Goal: Check status: Check status

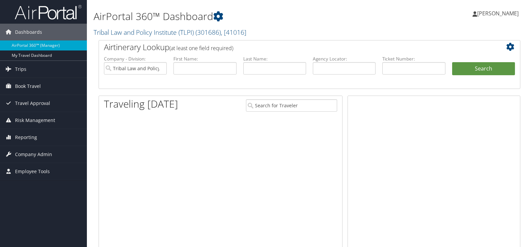
click at [22, 68] on span "Trips" at bounding box center [20, 69] width 11 height 17
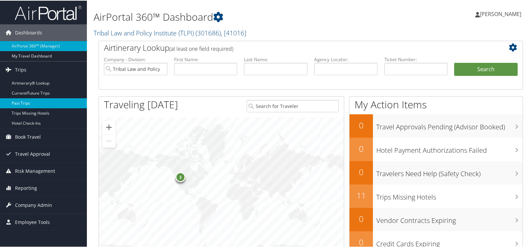
click at [20, 101] on link "Past Trips" at bounding box center [43, 103] width 87 height 10
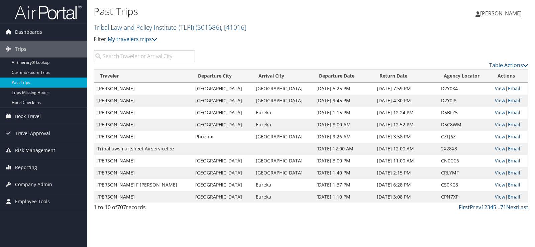
click at [138, 56] on input "search" at bounding box center [144, 56] width 101 height 12
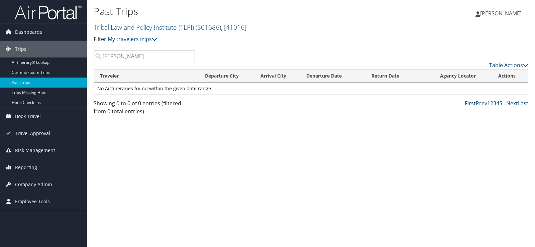
drag, startPoint x: 128, startPoint y: 57, endPoint x: 91, endPoint y: 58, distance: 37.4
click at [91, 58] on div "jeremy" at bounding box center [144, 56] width 111 height 12
type input "jeremy"
click at [37, 71] on link "Current/Future Trips" at bounding box center [43, 73] width 87 height 10
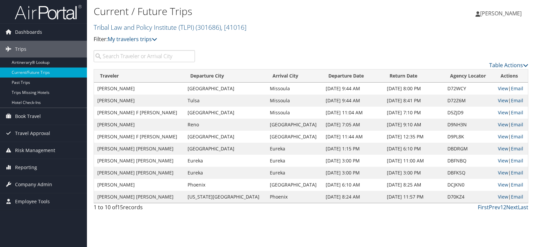
click at [144, 59] on input "search" at bounding box center [144, 56] width 101 height 12
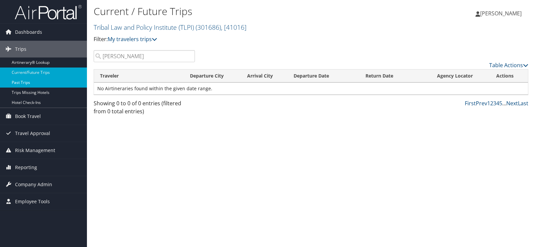
type input "[PERSON_NAME]"
click at [31, 80] on link "Past Trips" at bounding box center [43, 83] width 87 height 10
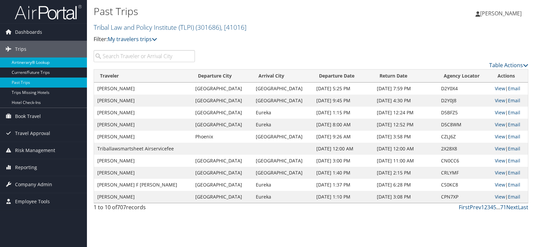
click at [27, 62] on link "Airtinerary® Lookup" at bounding box center [43, 62] width 87 height 10
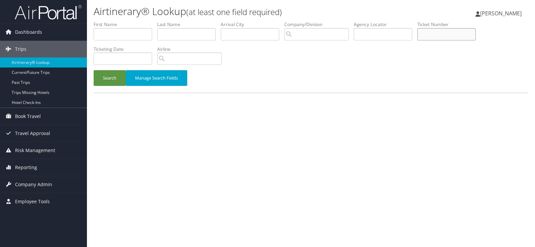
click at [444, 37] on input "text" at bounding box center [446, 34] width 58 height 12
click at [94, 70] on button "Search" at bounding box center [110, 78] width 32 height 16
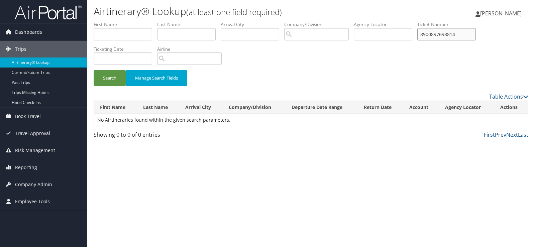
click at [446, 35] on input "8900897698814" at bounding box center [446, 34] width 58 height 12
type input "89008976798814"
click at [111, 80] on button "Search" at bounding box center [110, 78] width 32 height 16
drag, startPoint x: 466, startPoint y: 35, endPoint x: 423, endPoint y: 36, distance: 43.5
click at [423, 36] on input "89008976798814" at bounding box center [446, 34] width 58 height 12
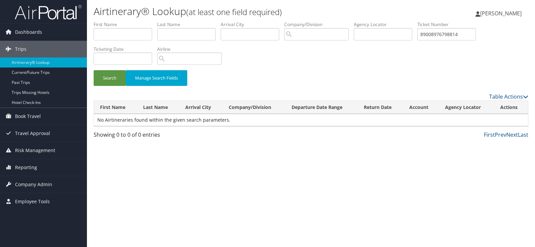
click at [509, 15] on span "[PERSON_NAME]" at bounding box center [500, 13] width 41 height 7
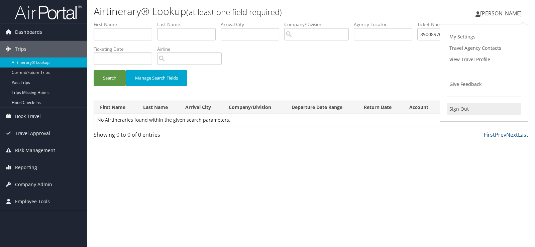
click at [466, 106] on link "Sign Out" at bounding box center [483, 108] width 75 height 11
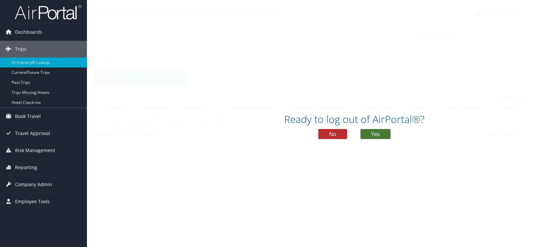
click at [371, 134] on button "Yes" at bounding box center [375, 134] width 30 height 10
